Goal: Task Accomplishment & Management: Use online tool/utility

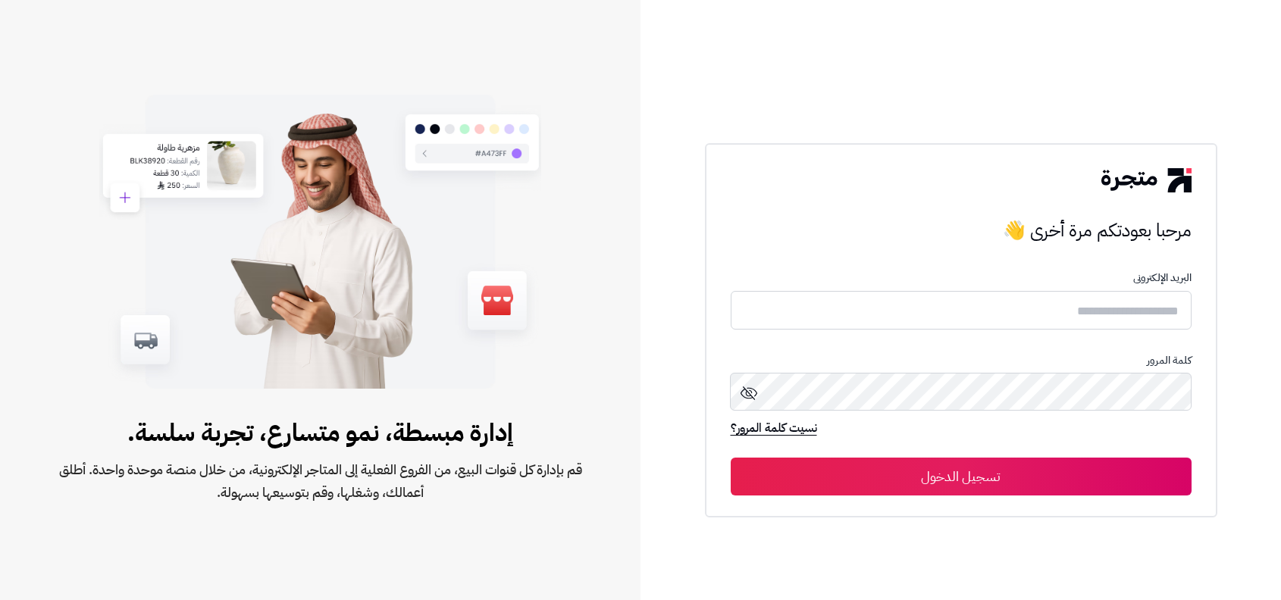
type input "**********"
click at [1020, 303] on input "**********" at bounding box center [961, 310] width 461 height 40
click at [987, 446] on div "نسيت كلمة المرور؟" at bounding box center [961, 436] width 461 height 30
click at [977, 475] on button "تسجيل الدخول" at bounding box center [961, 477] width 461 height 38
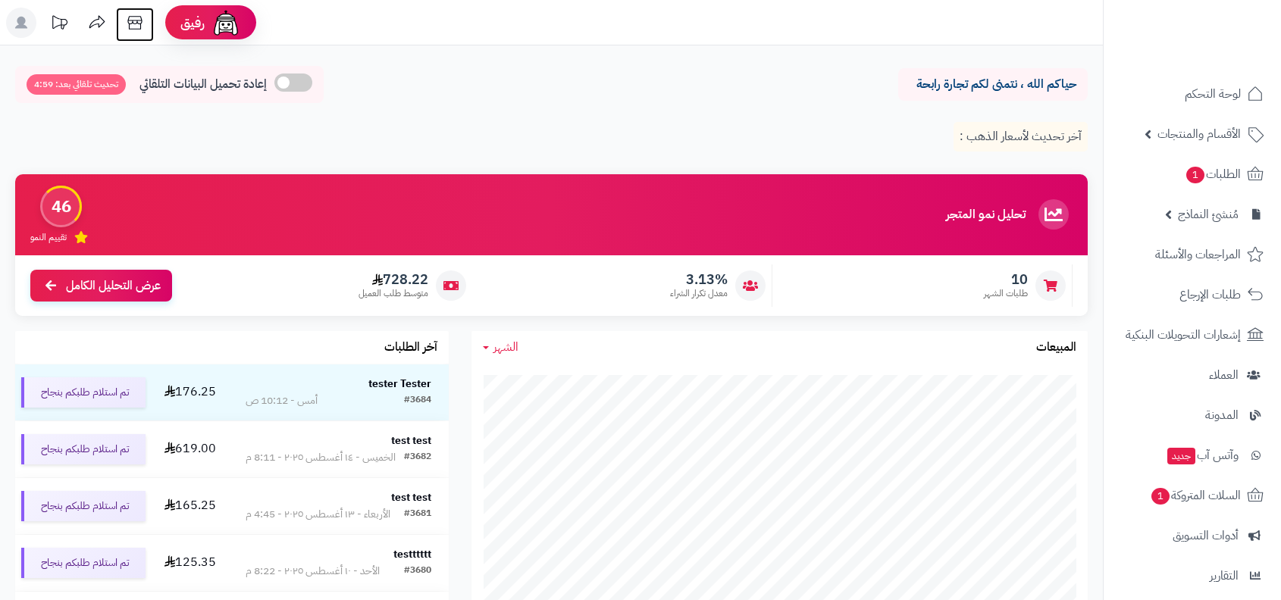
click at [131, 24] on icon at bounding box center [135, 23] width 30 height 30
click at [28, 36] on icon at bounding box center [21, 23] width 30 height 30
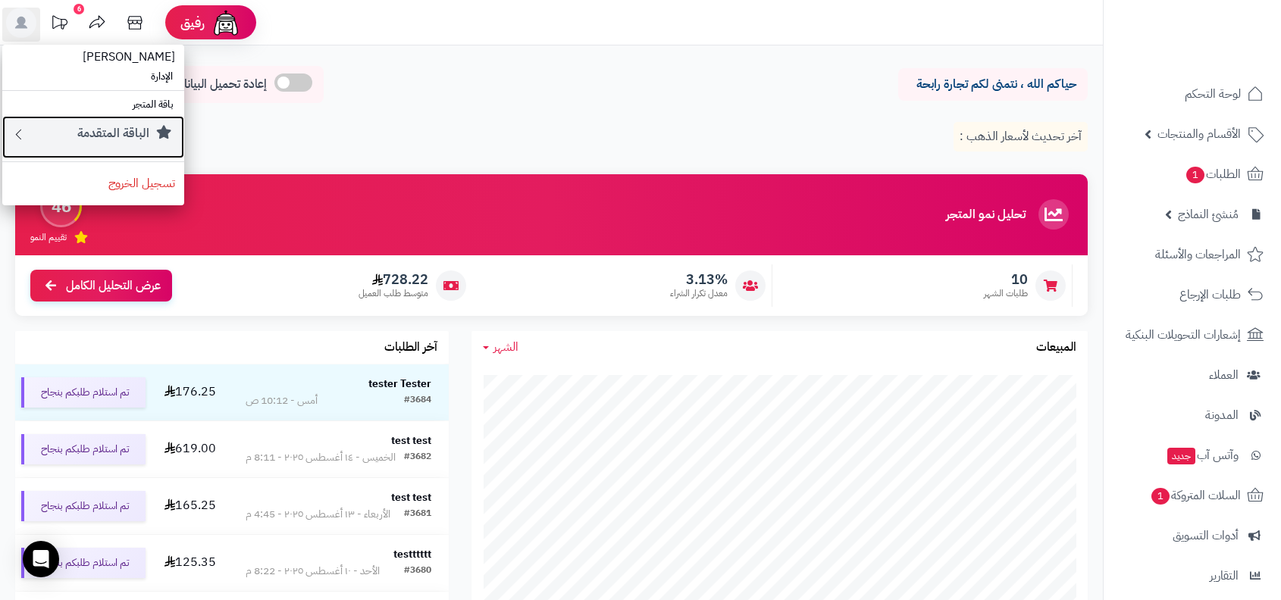
click at [99, 125] on small "الباقة المتقدمة" at bounding box center [113, 133] width 72 height 18
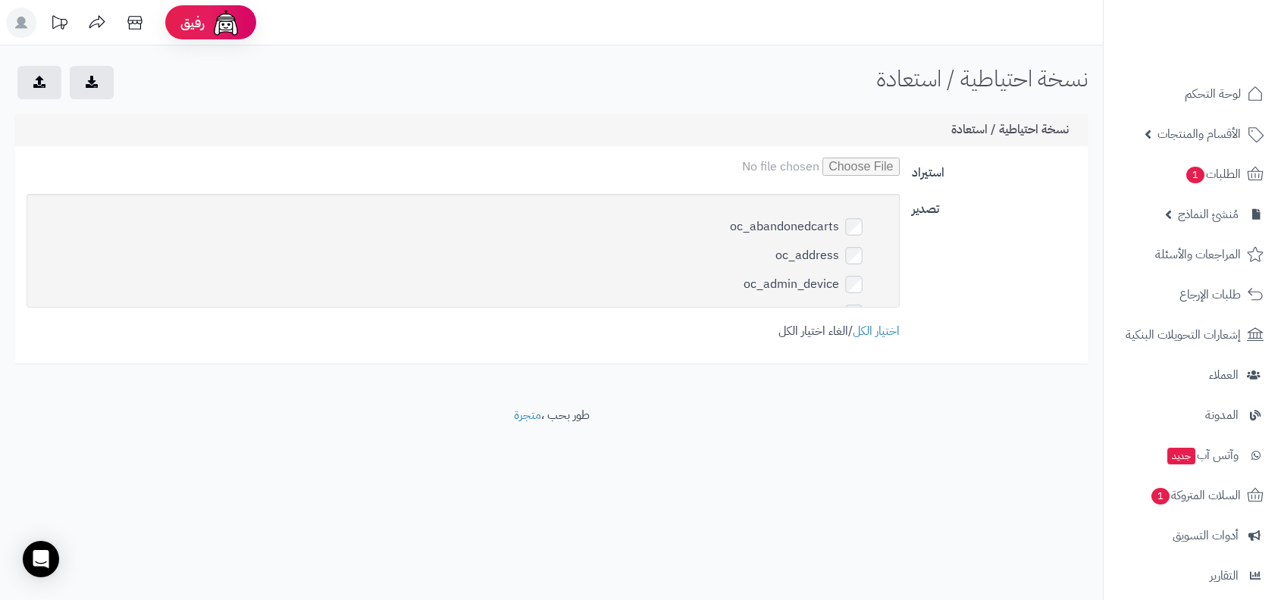
click at [815, 334] on link "الغاء اختيار الكل" at bounding box center [814, 331] width 70 height 18
click at [133, 24] on icon at bounding box center [135, 23] width 30 height 30
click at [84, 96] on button "submit" at bounding box center [92, 81] width 44 height 33
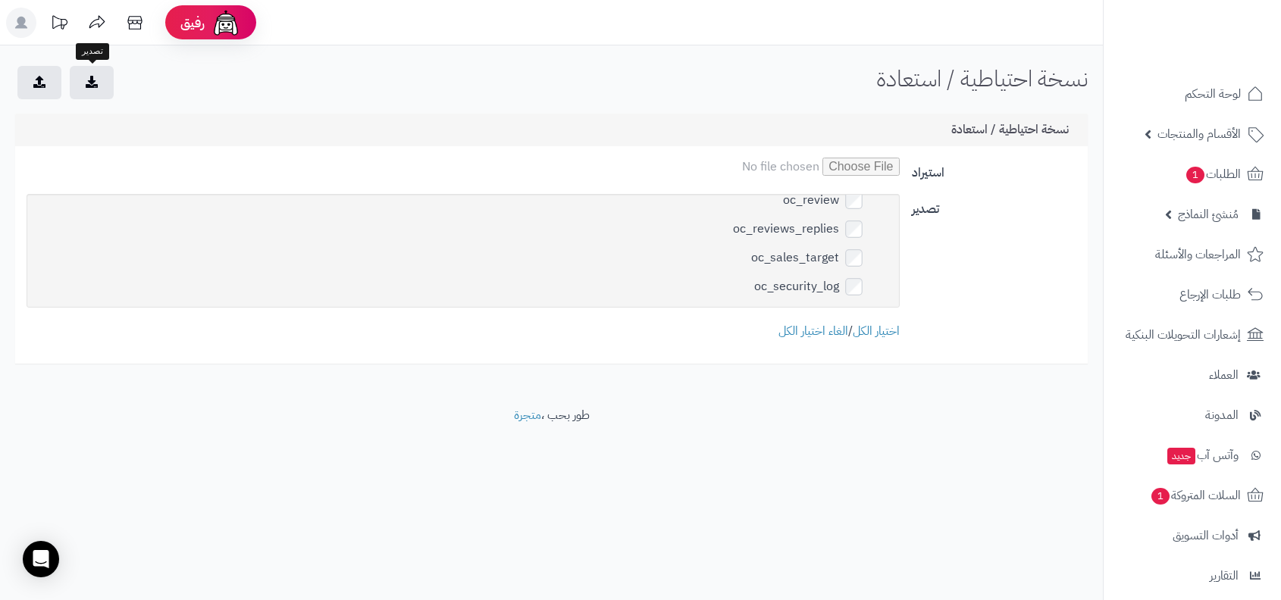
click at [99, 86] on button "submit" at bounding box center [92, 81] width 44 height 33
click at [113, 86] on button "submit" at bounding box center [92, 81] width 44 height 33
click at [102, 72] on button "submit" at bounding box center [92, 81] width 44 height 33
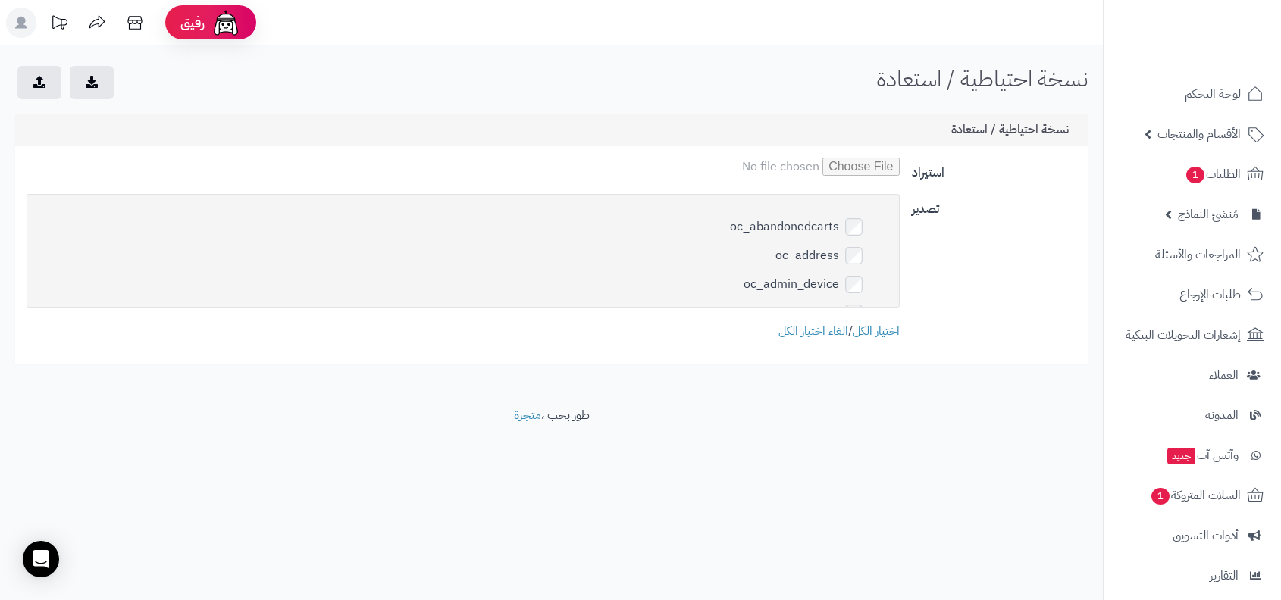
click at [21, 15] on rect at bounding box center [21, 23] width 30 height 30
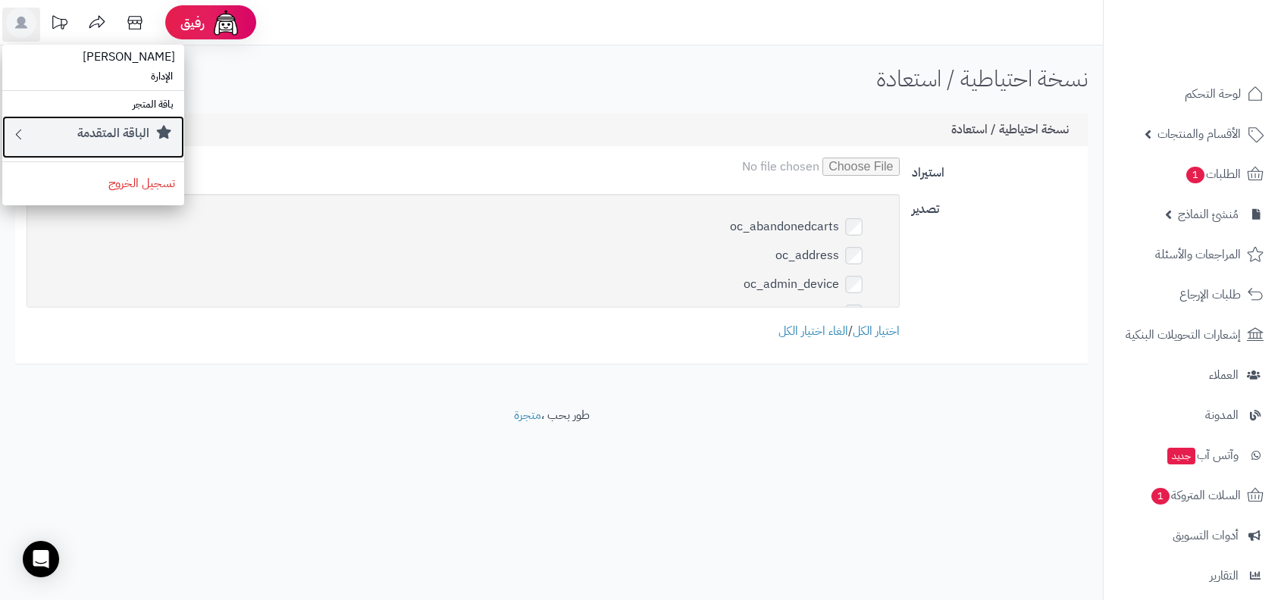
click at [117, 118] on link "الباقة المتقدمة" at bounding box center [93, 137] width 182 height 42
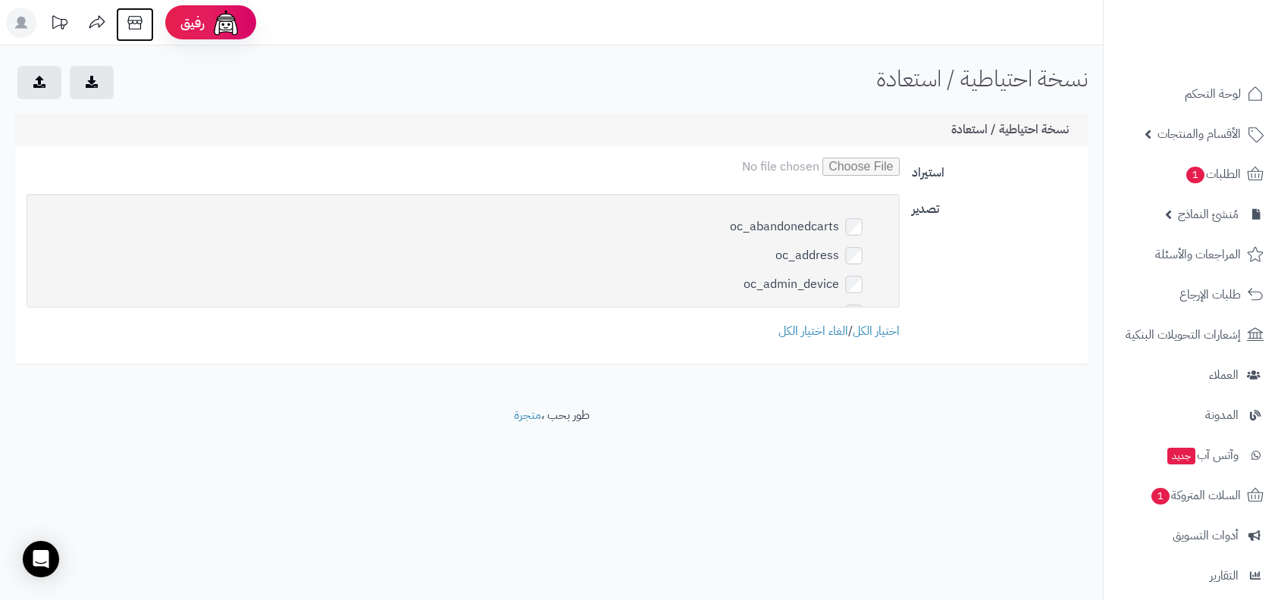
click at [133, 33] on icon at bounding box center [135, 23] width 30 height 30
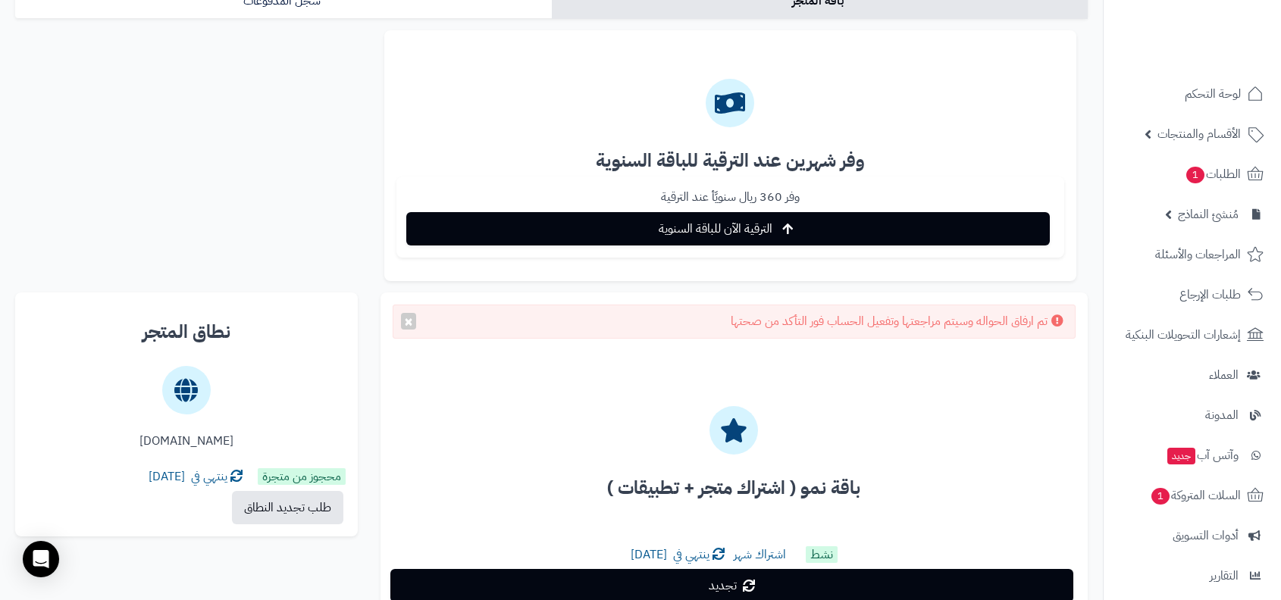
scroll to position [308, 0]
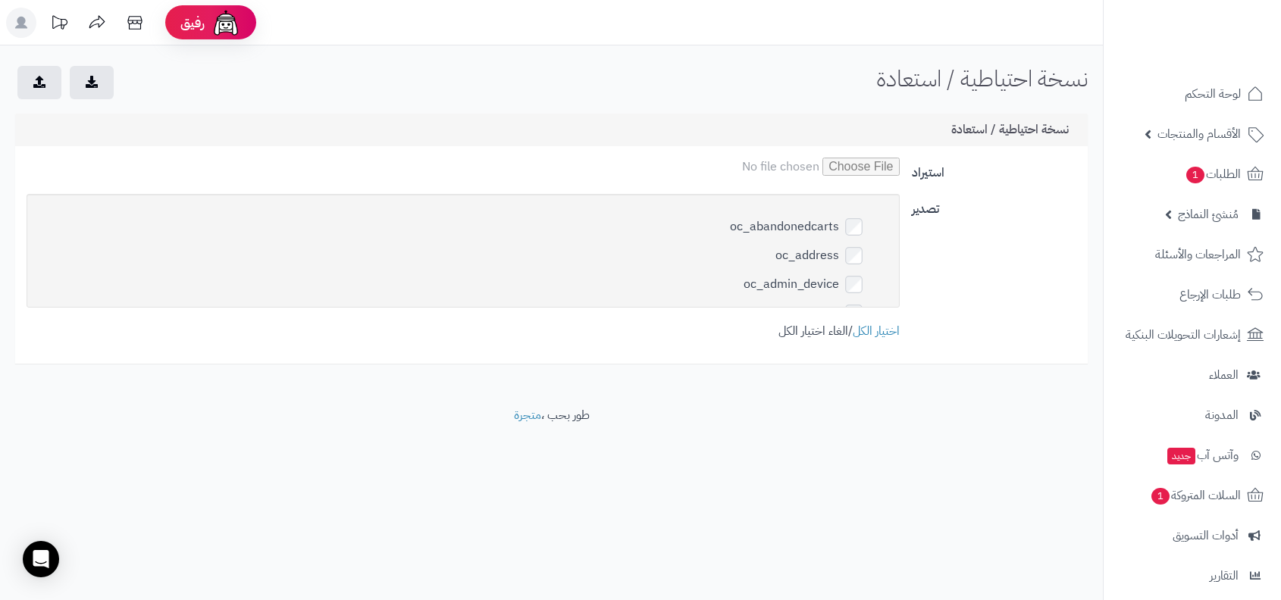
click at [795, 324] on link "الغاء اختيار الكل" at bounding box center [814, 331] width 70 height 18
click at [97, 86] on icon "submit" at bounding box center [92, 81] width 12 height 12
click at [819, 324] on link "الغاء اختيار الكل" at bounding box center [814, 331] width 70 height 18
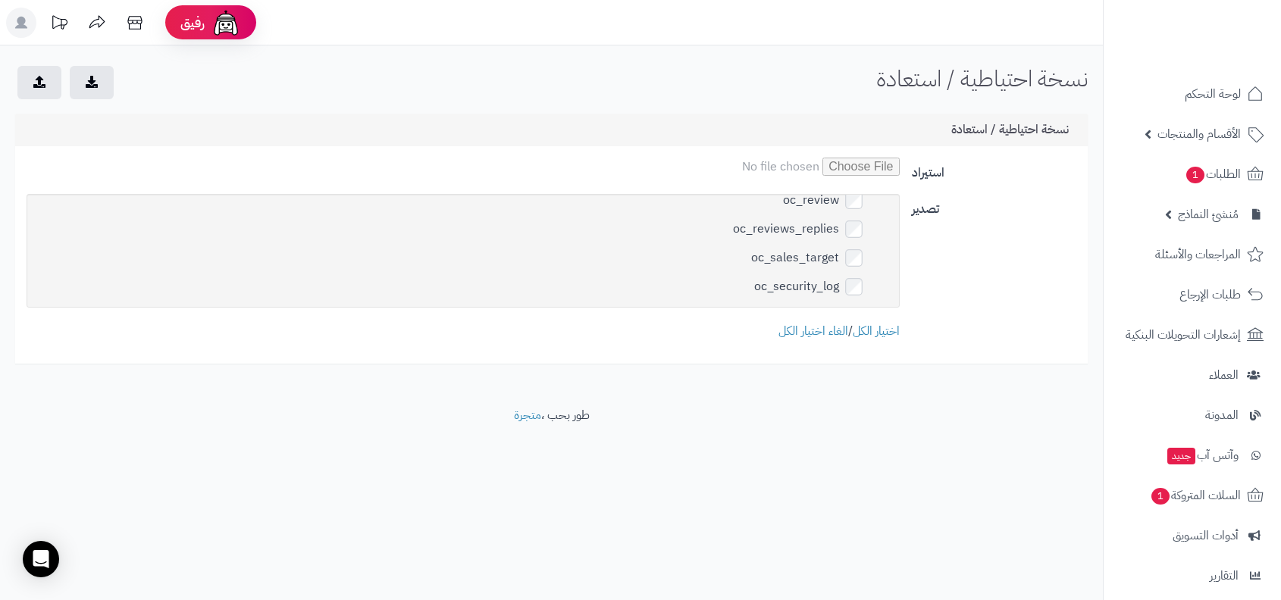
click at [99, 91] on button "submit" at bounding box center [92, 81] width 44 height 33
click at [77, 84] on button "submit" at bounding box center [92, 81] width 44 height 33
